Goal: Task Accomplishment & Management: Use online tool/utility

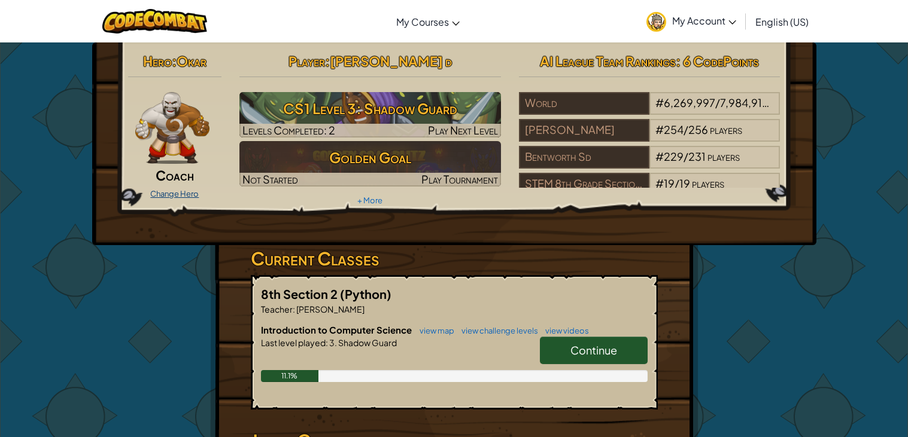
click at [188, 197] on link "Change Hero" at bounding box center [174, 194] width 48 height 10
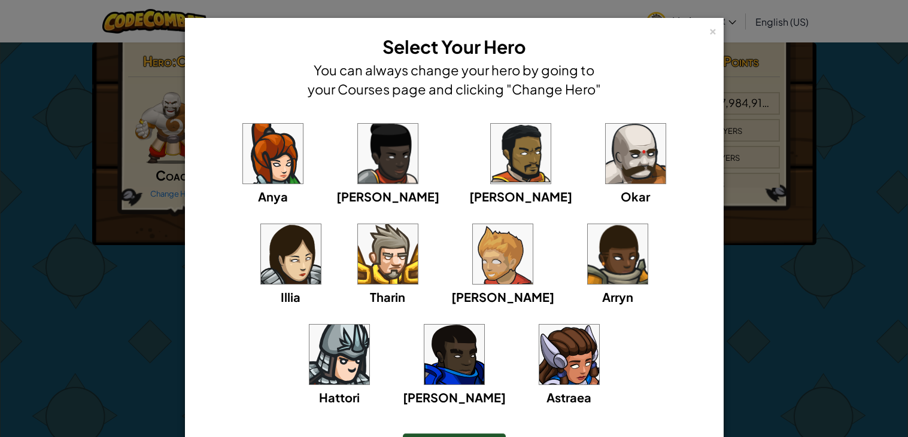
click at [358, 263] on img at bounding box center [388, 254] width 60 height 60
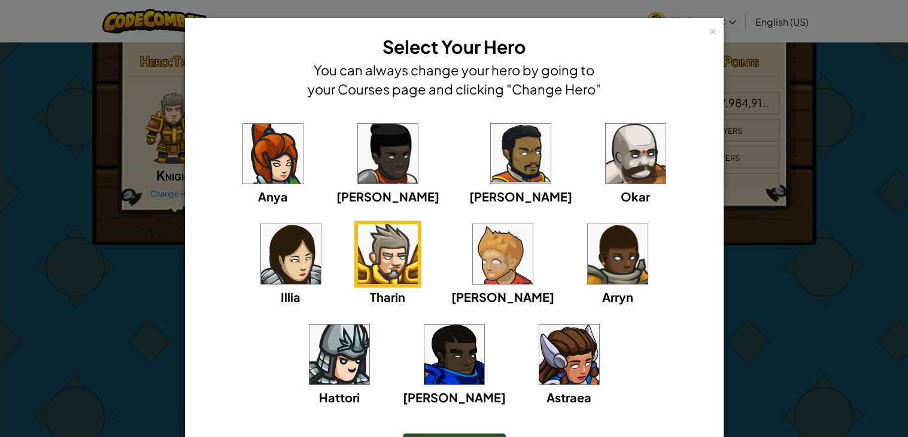
click at [123, 244] on div "× Select Your Hero You can always change your hero by going to your Courses pag…" at bounding box center [454, 218] width 908 height 437
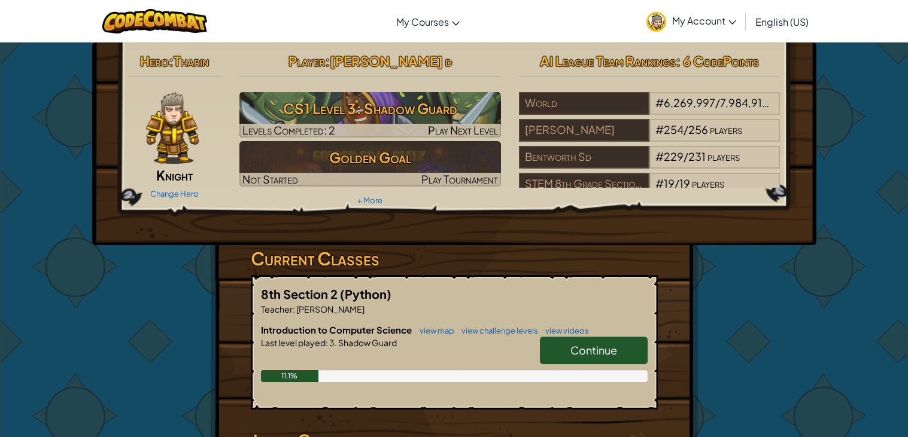
click at [596, 357] on link "Continue" at bounding box center [594, 351] width 108 height 28
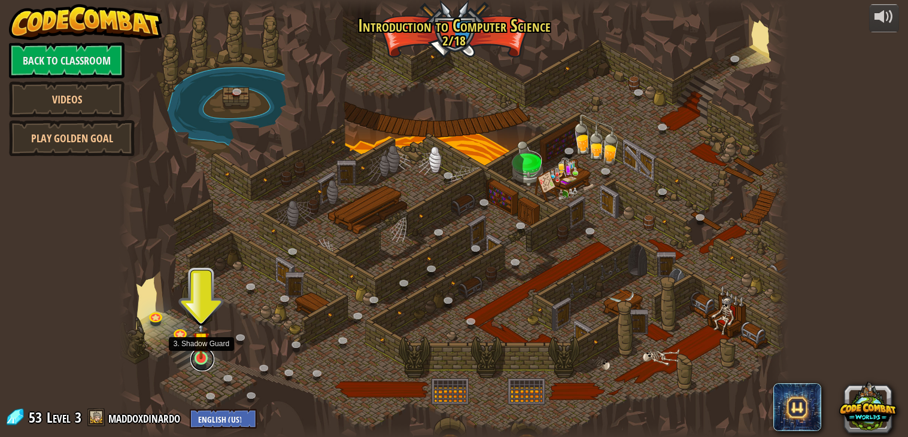
click at [200, 366] on link at bounding box center [202, 360] width 24 height 24
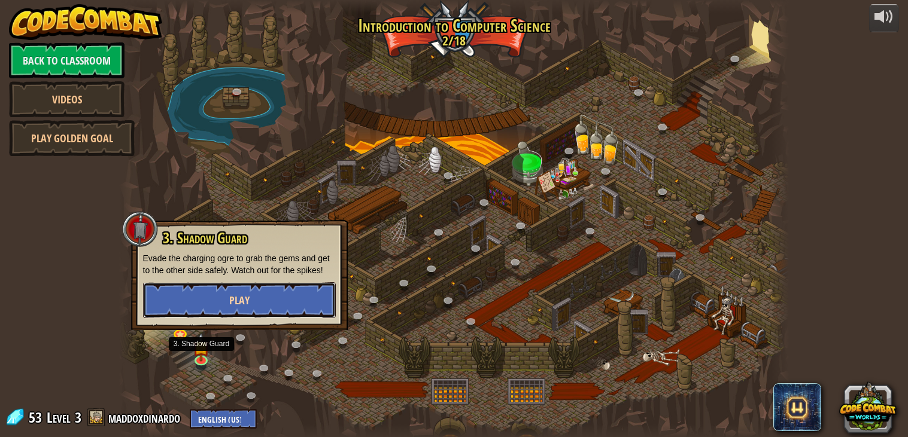
click at [227, 286] on button "Play" at bounding box center [239, 300] width 193 height 36
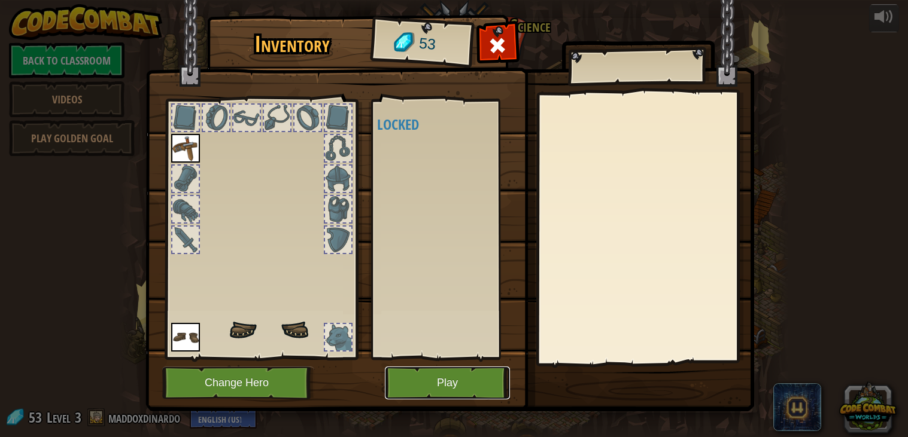
click at [428, 375] on button "Play" at bounding box center [447, 383] width 125 height 33
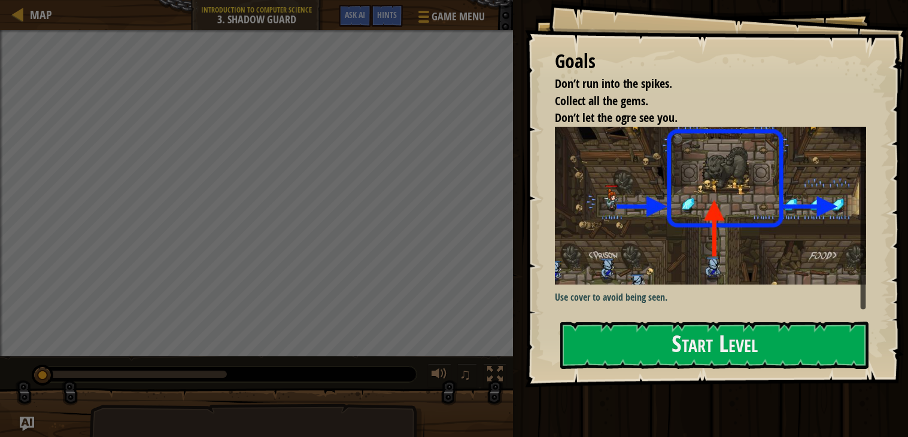
click at [796, 240] on img at bounding box center [710, 206] width 311 height 158
click at [692, 339] on button "Start Level" at bounding box center [714, 345] width 308 height 47
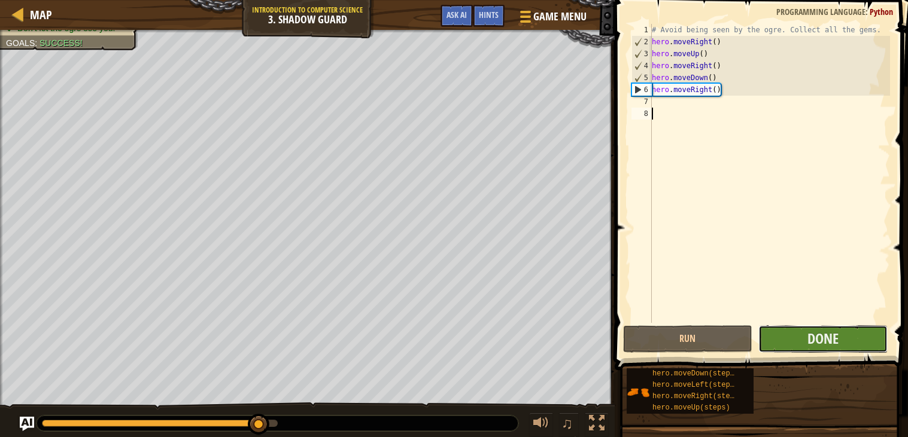
click at [840, 336] on button "Done" at bounding box center [822, 339] width 129 height 28
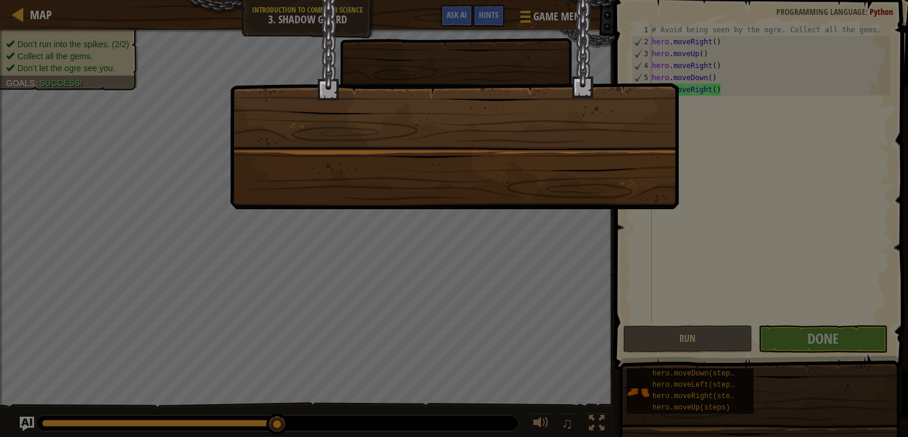
click at [829, 342] on div at bounding box center [454, 218] width 908 height 437
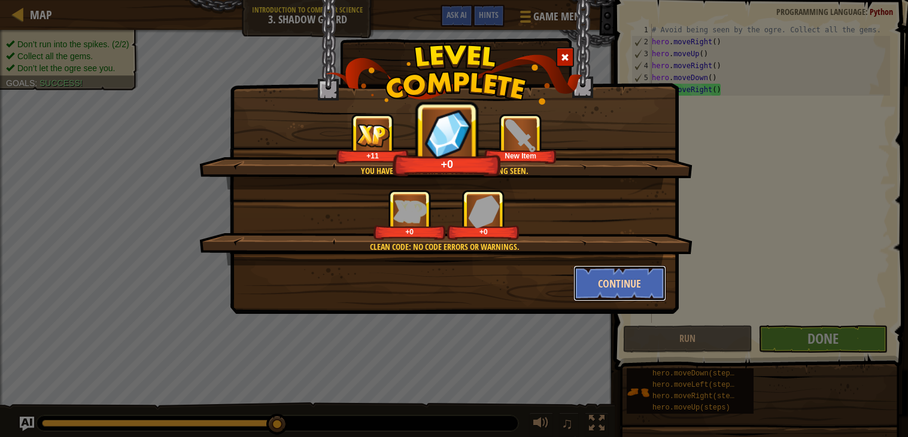
click at [601, 281] on button "Continue" at bounding box center [619, 284] width 93 height 36
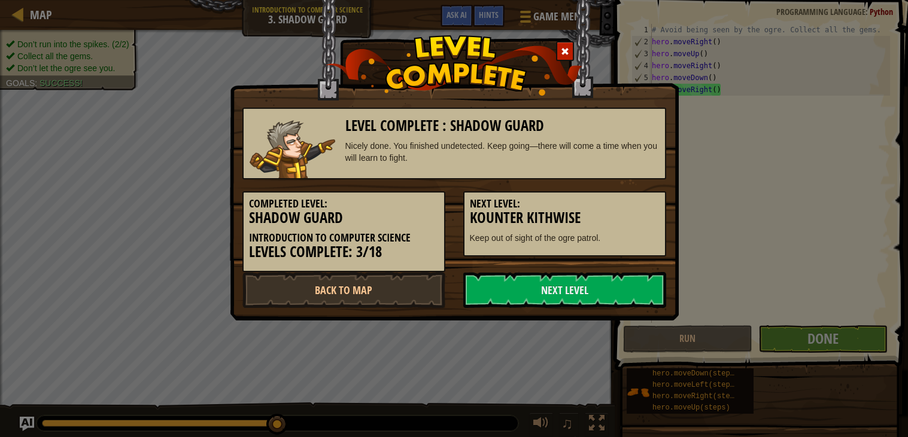
click at [601, 281] on link "Next Level" at bounding box center [564, 290] width 203 height 36
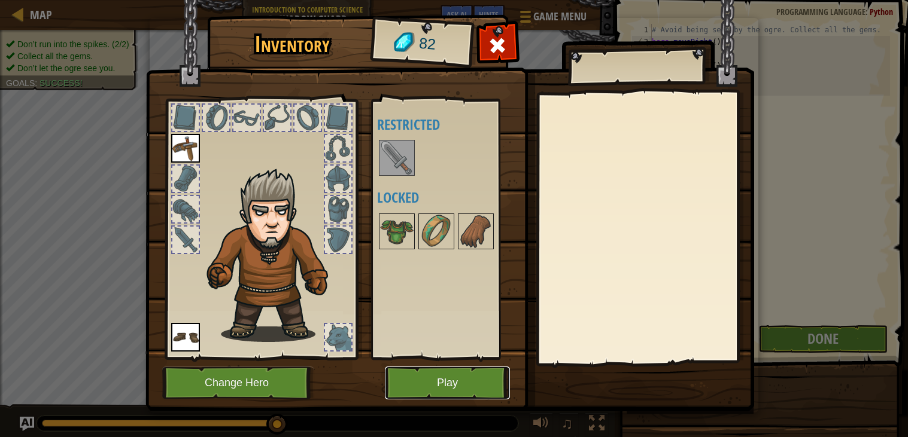
click at [462, 388] on button "Play" at bounding box center [447, 383] width 125 height 33
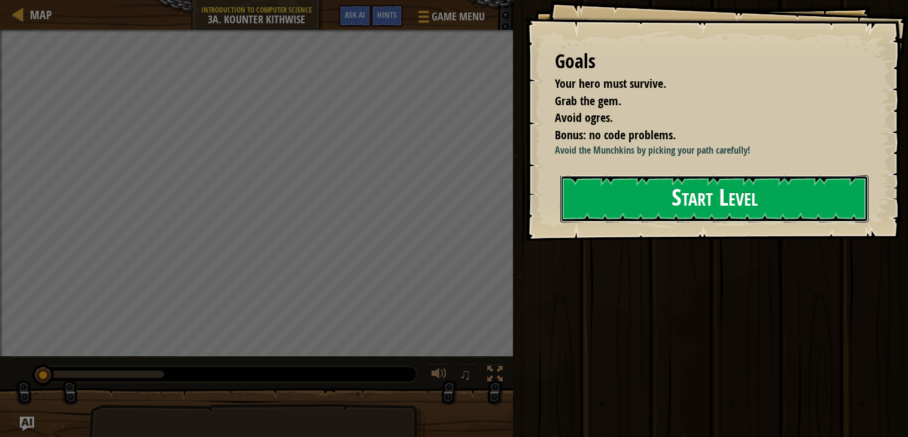
click at [680, 187] on button "Start Level" at bounding box center [714, 198] width 308 height 47
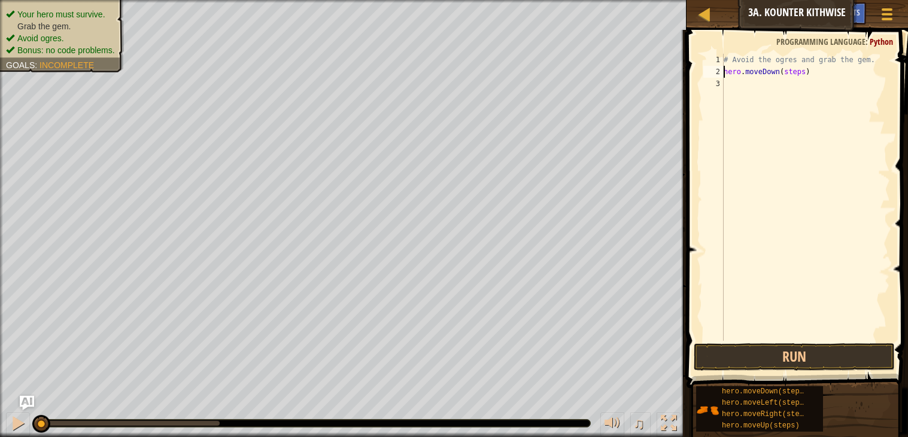
click at [806, 72] on div "# Avoid the ogres and grab the gem. hero . moveDown ( steps )" at bounding box center [805, 209] width 169 height 311
click at [810, 86] on div "# Avoid the ogres and grab the gem. hero . moveDown ( ) hero . moveRight ( step…" at bounding box center [805, 209] width 169 height 311
click at [837, 358] on button "Run" at bounding box center [793, 357] width 201 height 28
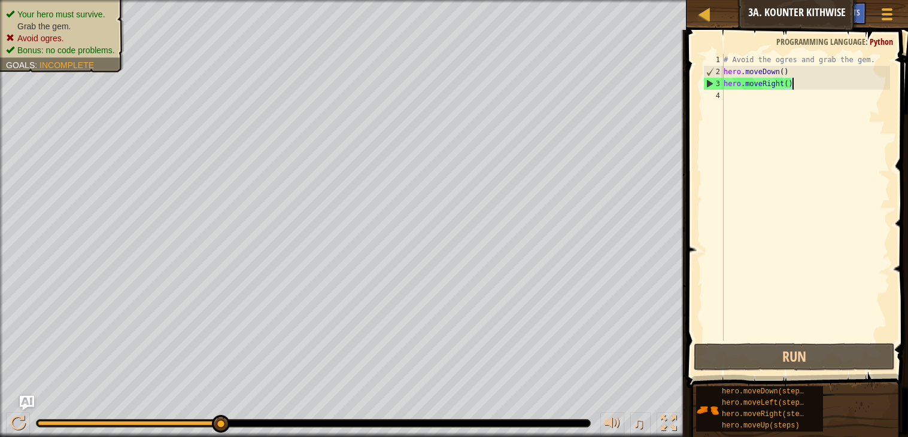
click at [796, 84] on div "# Avoid the ogres and grab the gem. hero . moveDown ( ) hero . moveRight ( )" at bounding box center [805, 209] width 169 height 311
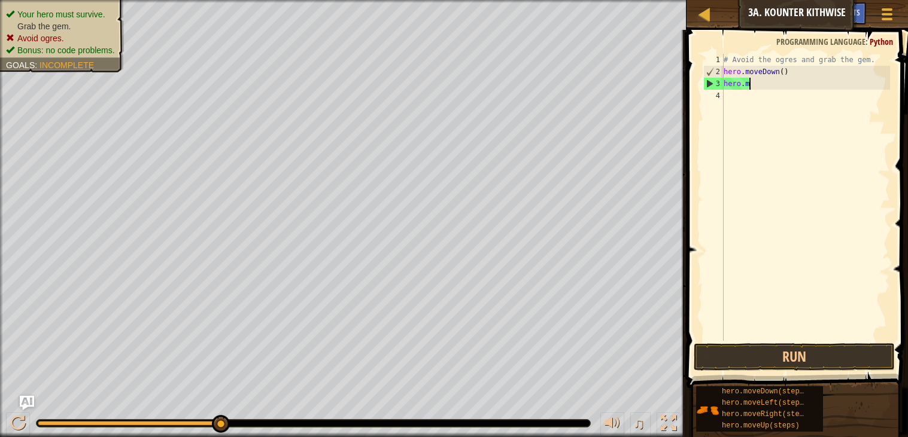
type textarea "h"
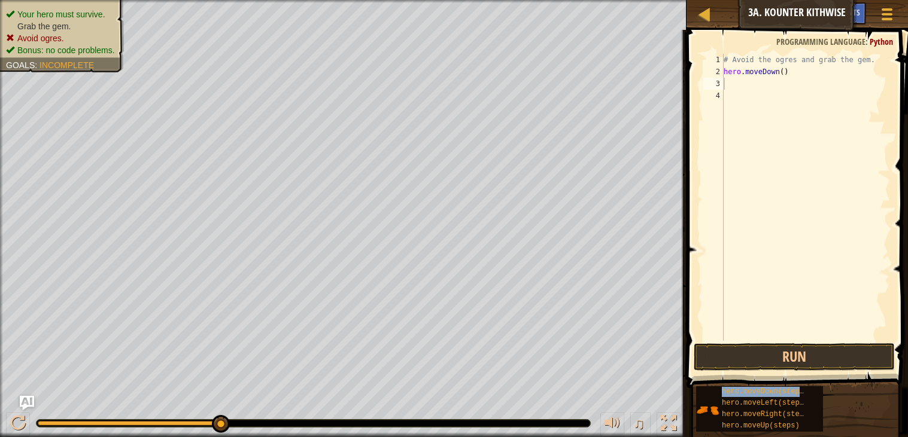
type textarea "hero.moveDown(steps)"
click at [790, 105] on div "# Avoid the ogres and grab the gem. hero . moveDown ( ) hero . moveDown ( steps…" at bounding box center [805, 209] width 169 height 311
click at [803, 83] on div "# Avoid the ogres and grab the gem. hero . moveDown ( ) hero . moveDown ( steps…" at bounding box center [805, 209] width 169 height 311
click at [821, 352] on button "Run" at bounding box center [793, 357] width 201 height 28
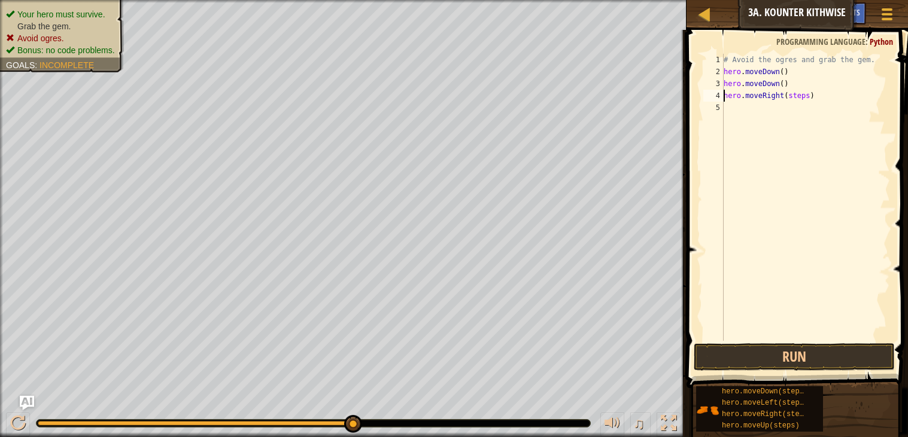
click at [810, 96] on div "# Avoid the ogres and grab the gem. hero . moveDown ( ) hero . moveDown ( ) her…" at bounding box center [805, 209] width 169 height 311
click at [796, 107] on div "# Avoid the ogres and grab the gem. hero . moveDown ( ) hero . moveDown ( ) her…" at bounding box center [805, 209] width 169 height 311
click at [808, 121] on div "# Avoid the ogres and grab the gem. hero . moveDown ( ) hero . moveDown ( ) her…" at bounding box center [805, 209] width 169 height 311
type textarea "hero.moveRight()"
click at [769, 354] on button "Run" at bounding box center [793, 357] width 201 height 28
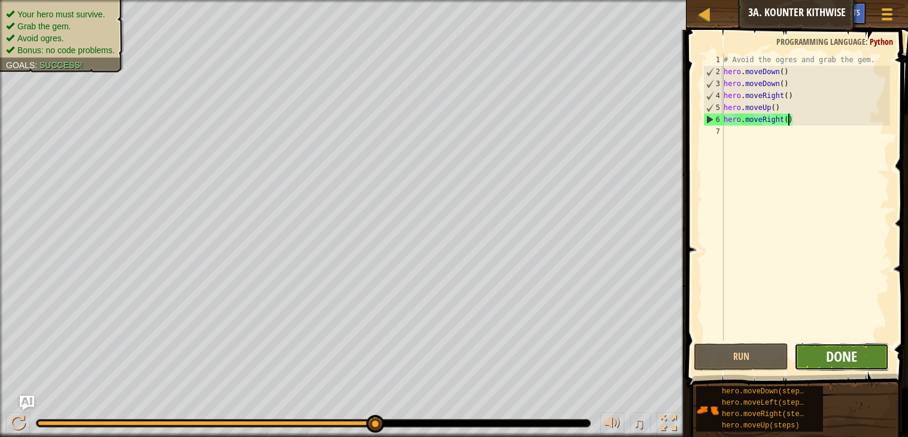
click at [824, 356] on button "Done" at bounding box center [841, 357] width 95 height 28
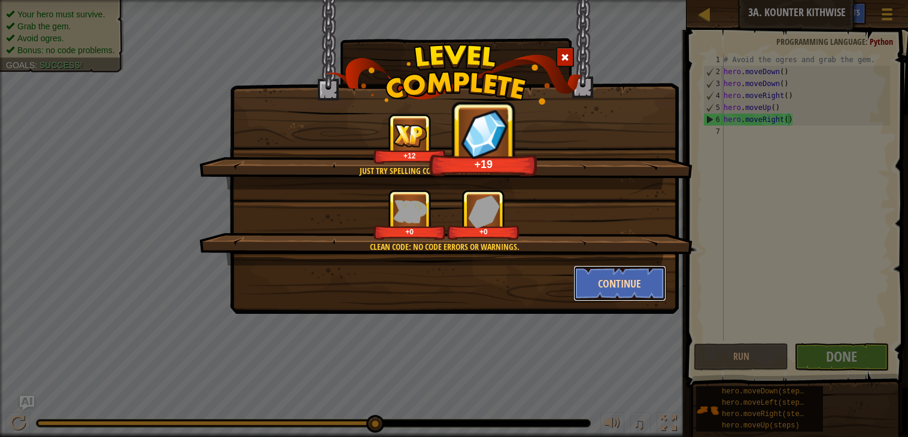
click at [613, 279] on button "Continue" at bounding box center [619, 284] width 93 height 36
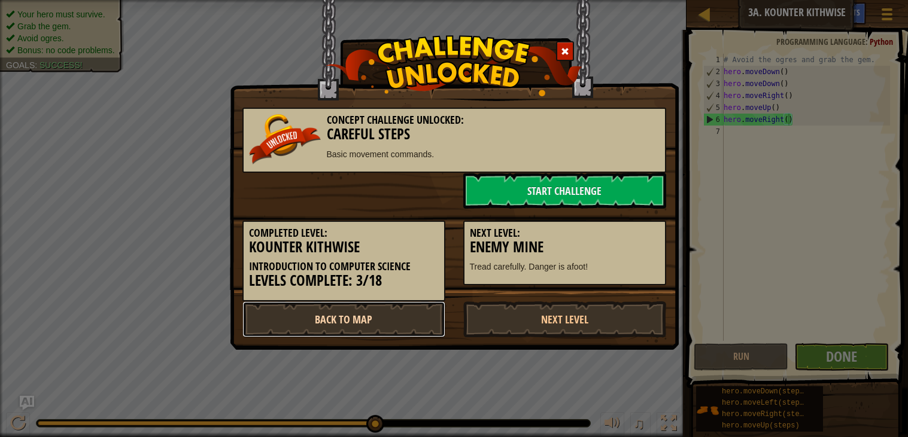
click at [318, 315] on link "Back to Map" at bounding box center [343, 320] width 203 height 36
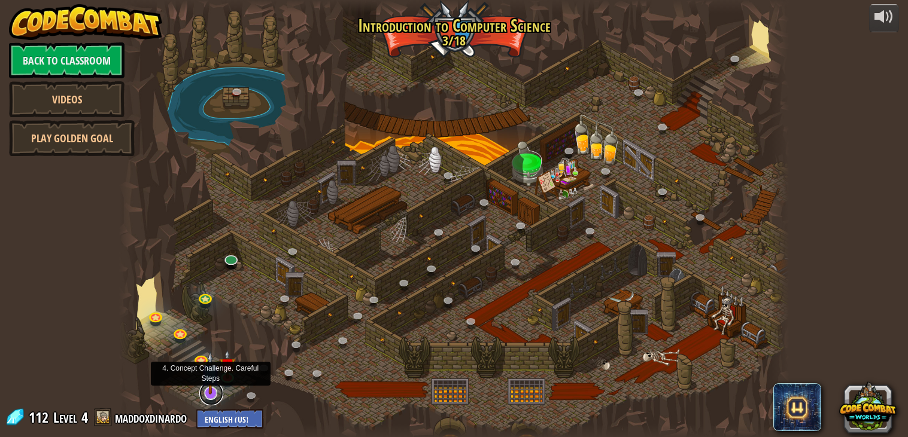
click at [214, 396] on link at bounding box center [211, 394] width 24 height 24
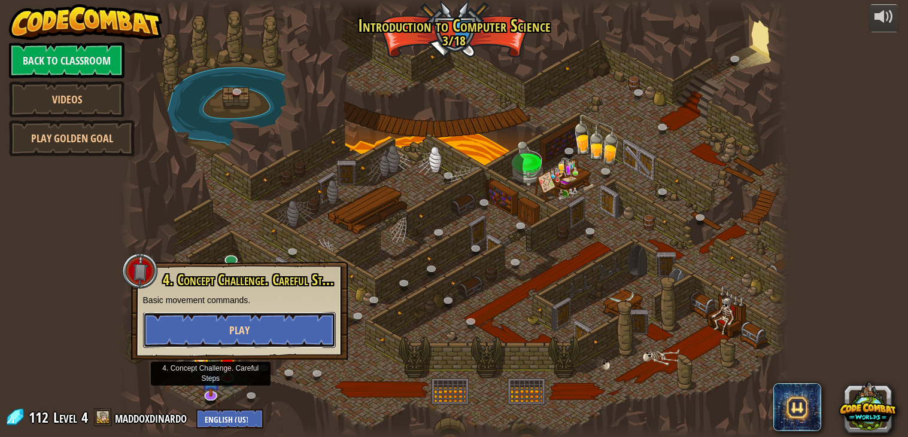
click at [216, 318] on button "Play" at bounding box center [239, 330] width 193 height 36
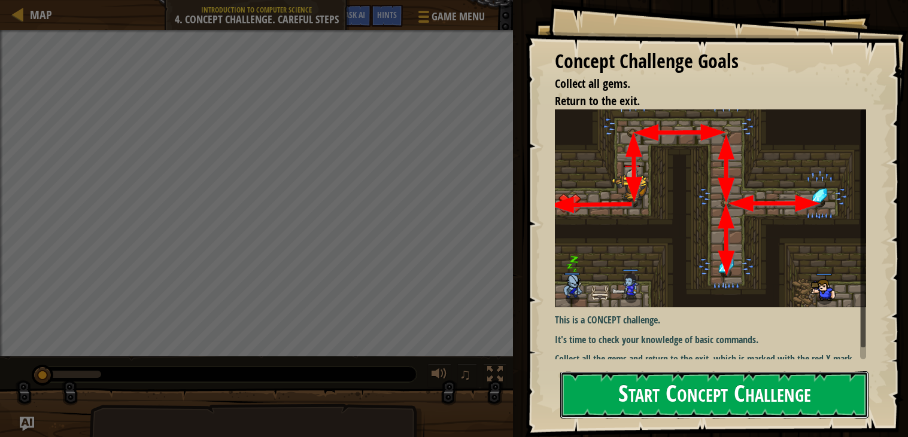
click at [641, 403] on button "Start Concept Challenge" at bounding box center [714, 394] width 308 height 47
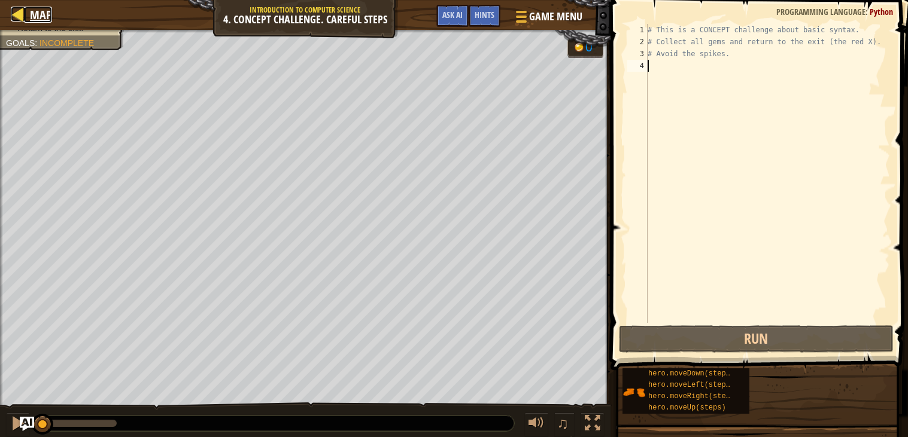
click at [28, 13] on link "Map" at bounding box center [38, 15] width 28 height 16
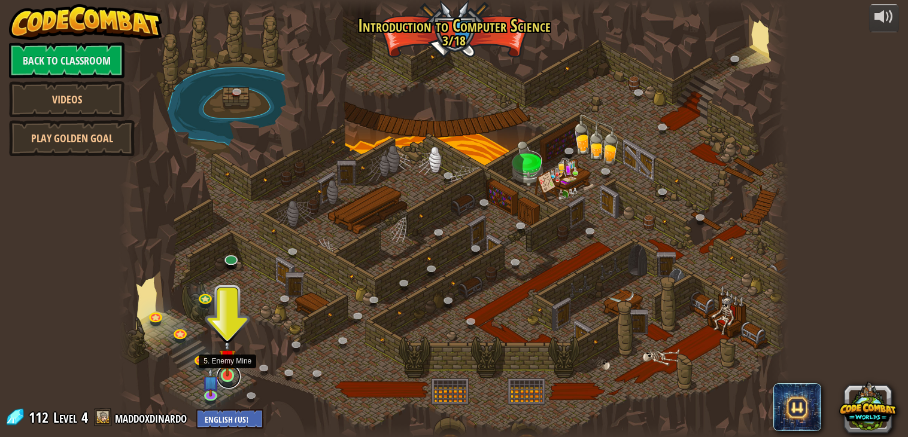
click at [227, 378] on link at bounding box center [229, 377] width 24 height 24
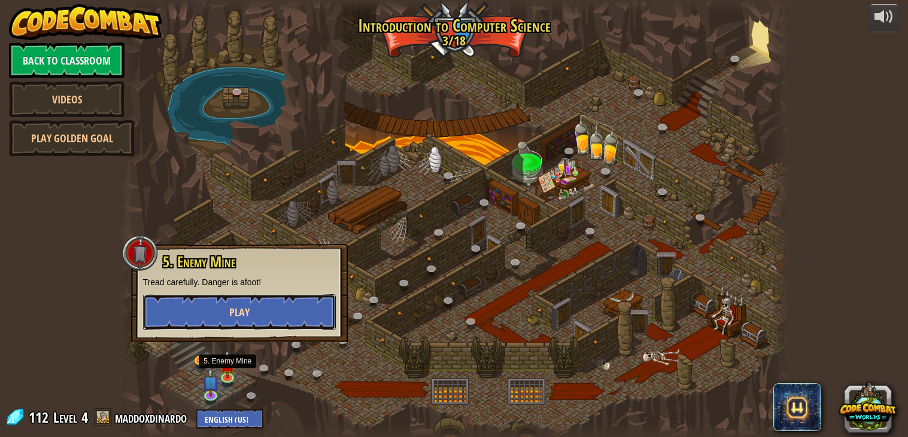
click at [298, 309] on button "Play" at bounding box center [239, 312] width 193 height 36
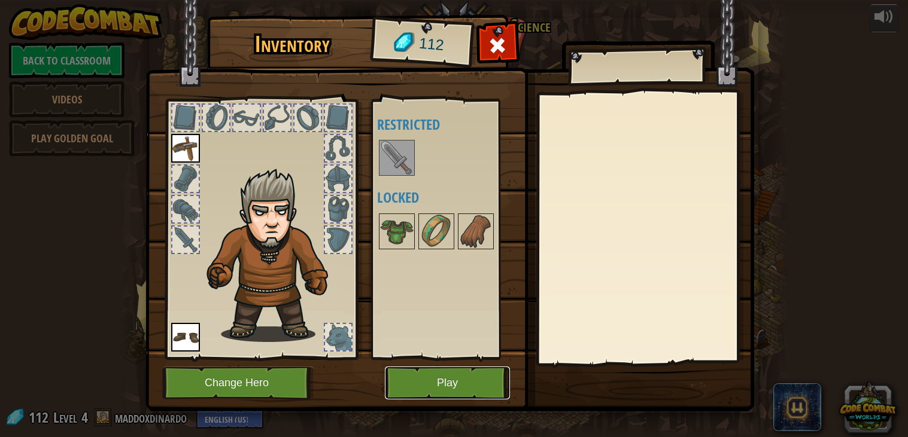
click at [425, 380] on button "Play" at bounding box center [447, 383] width 125 height 33
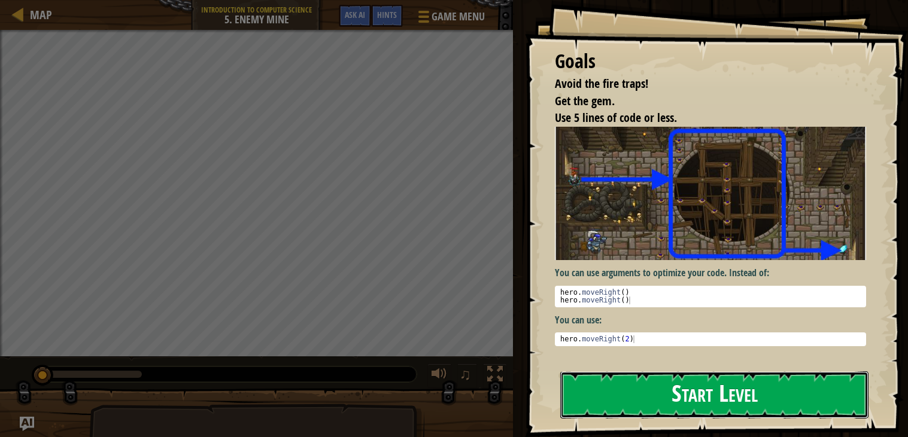
click at [688, 403] on button "Start Level" at bounding box center [714, 394] width 308 height 47
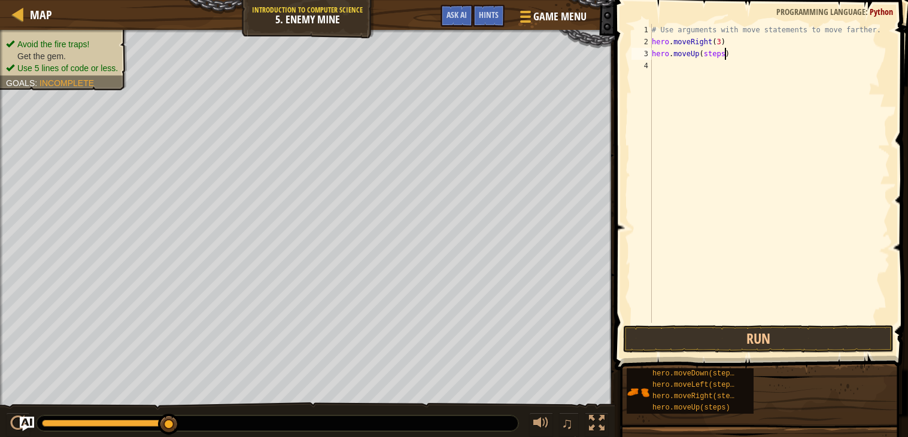
click at [724, 57] on div "# Use arguments with move statements to move farther. hero . moveRight ( 3 ) he…" at bounding box center [769, 185] width 240 height 323
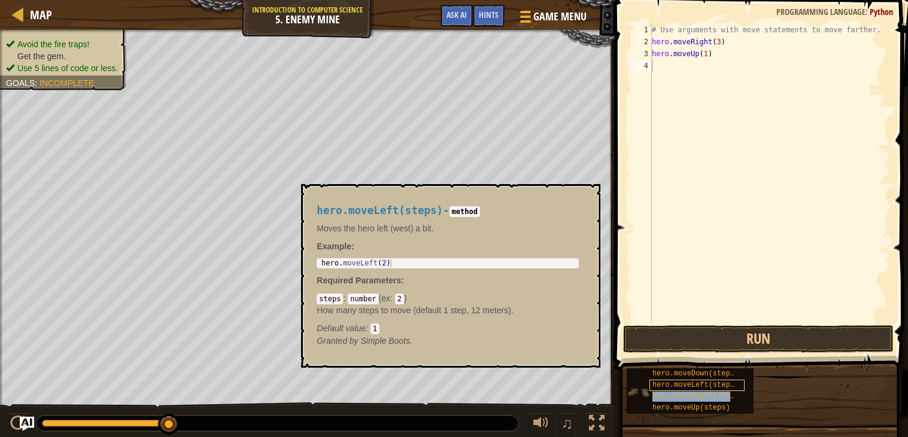
type textarea "hero.moveRight(steps)"
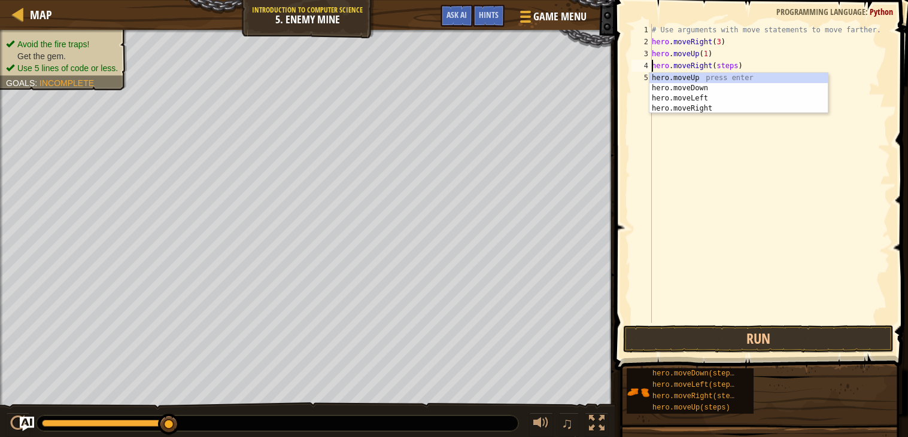
click at [721, 208] on div "# Use arguments with move statements to move farther. hero . moveRight ( 3 ) he…" at bounding box center [769, 185] width 240 height 323
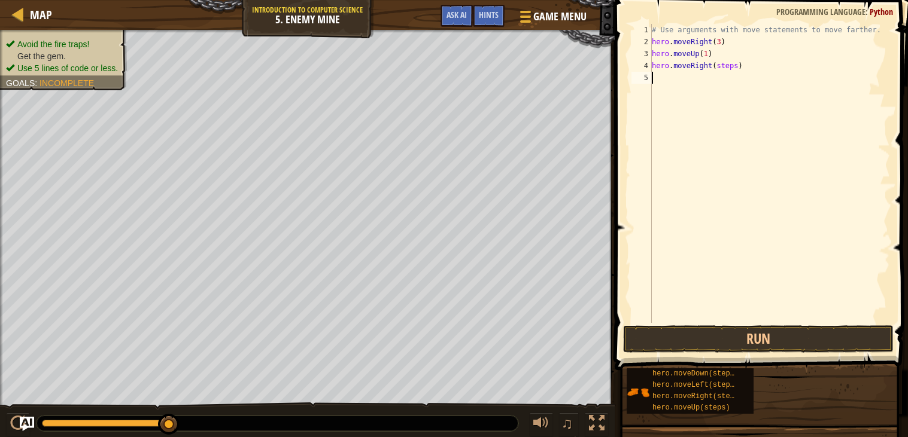
scroll to position [5, 0]
click at [740, 70] on div "# Use arguments with move statements to move farther. hero . moveRight ( 3 ) he…" at bounding box center [769, 185] width 240 height 323
type textarea ")"
click at [790, 339] on button "Run" at bounding box center [758, 339] width 270 height 28
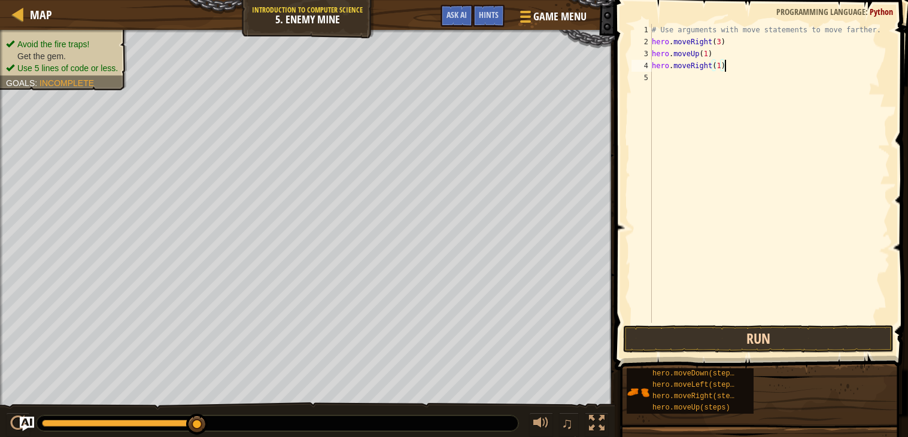
type textarea "hero.moveRight(1)"
click at [692, 344] on button "Run" at bounding box center [758, 339] width 270 height 28
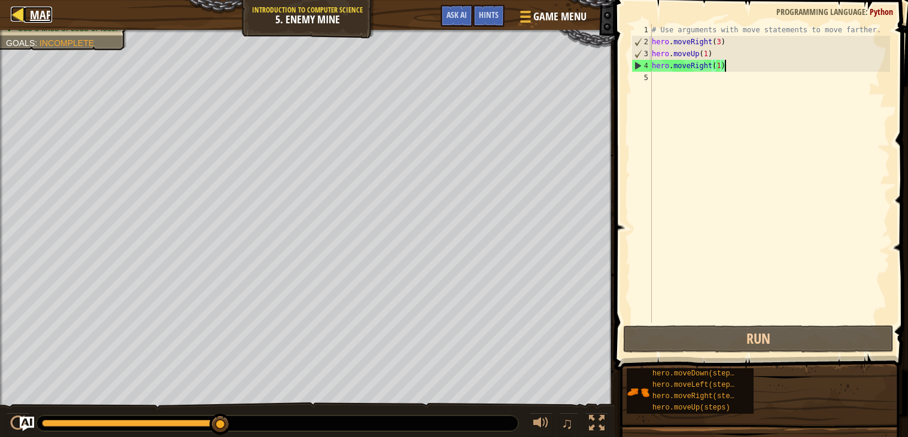
click at [32, 16] on span "Map" at bounding box center [41, 15] width 22 height 16
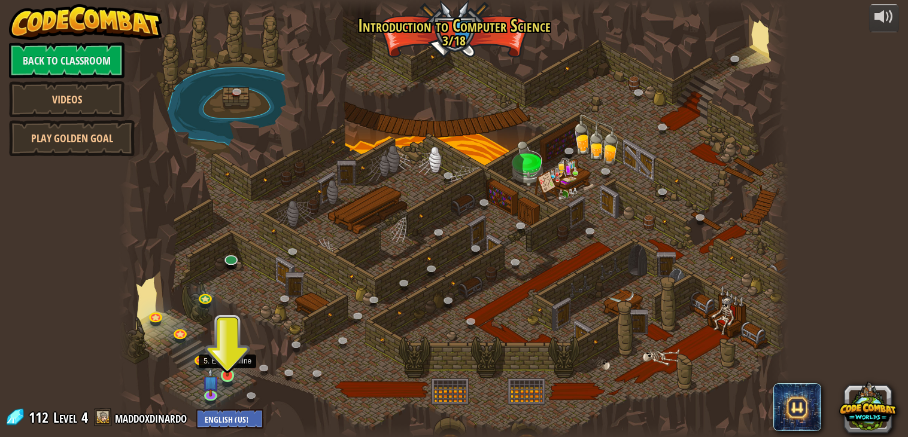
click at [233, 370] on img at bounding box center [227, 358] width 17 height 38
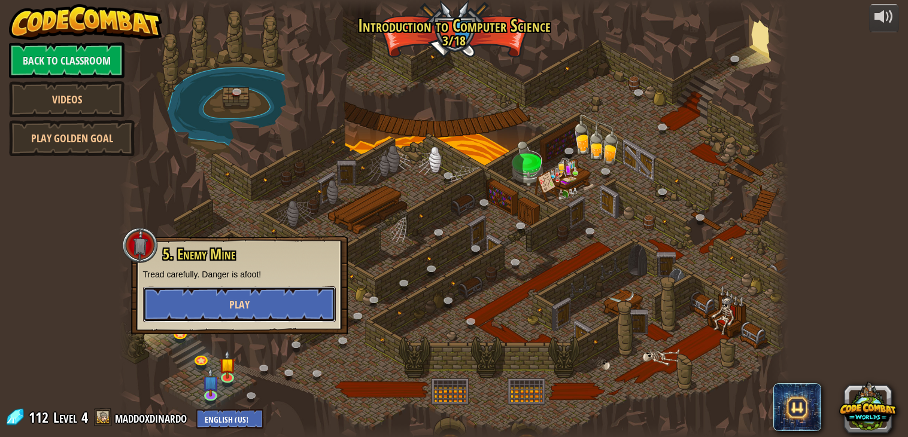
click at [228, 297] on button "Play" at bounding box center [239, 305] width 193 height 36
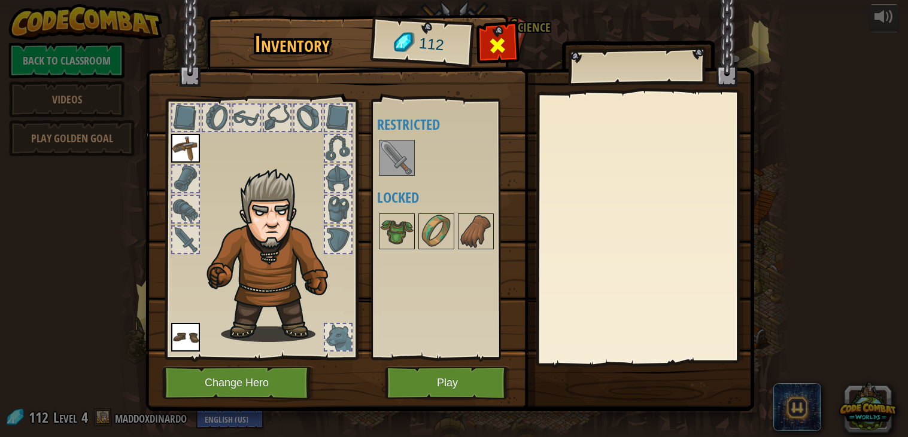
click at [490, 42] on span at bounding box center [497, 45] width 19 height 19
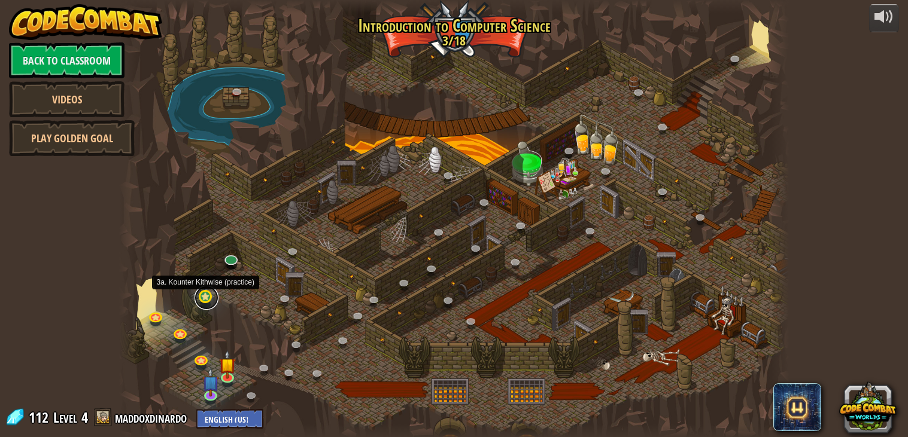
click at [203, 301] on link at bounding box center [206, 298] width 24 height 24
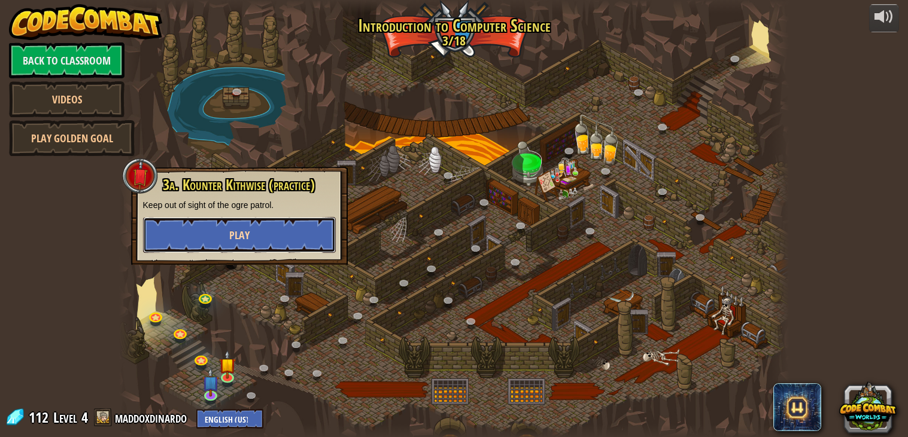
click at [218, 228] on button "Play" at bounding box center [239, 235] width 193 height 36
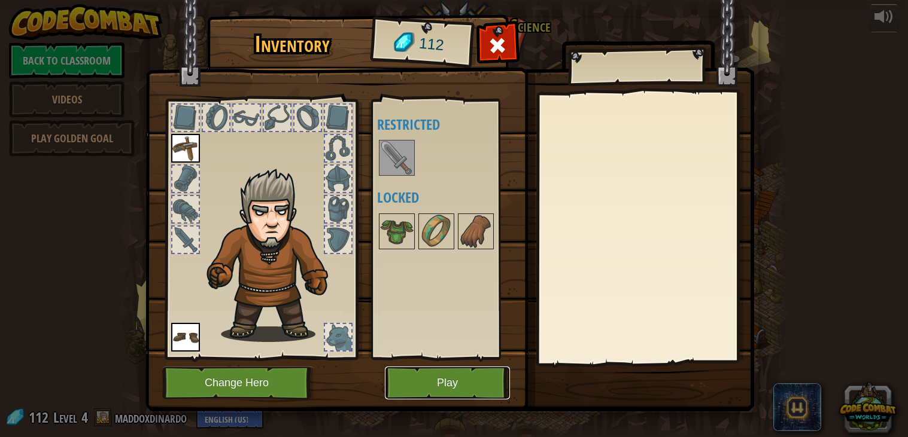
click at [449, 367] on button "Play" at bounding box center [447, 383] width 125 height 33
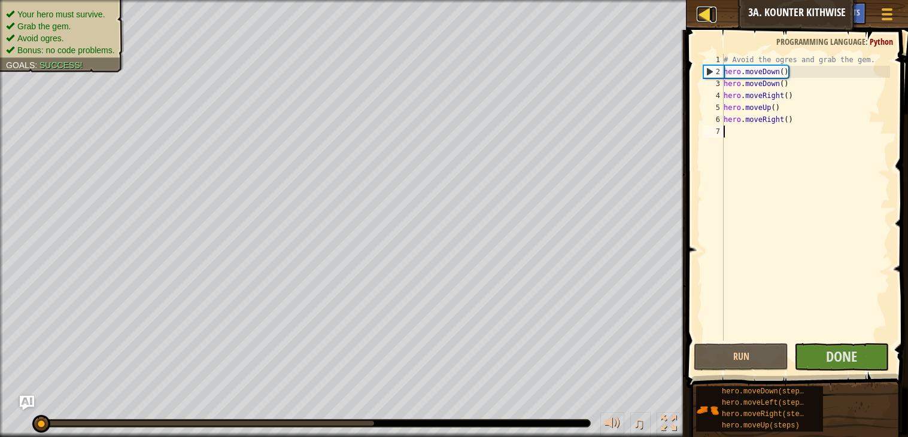
click at [706, 13] on div at bounding box center [703, 14] width 15 height 15
